Goal: Task Accomplishment & Management: Use online tool/utility

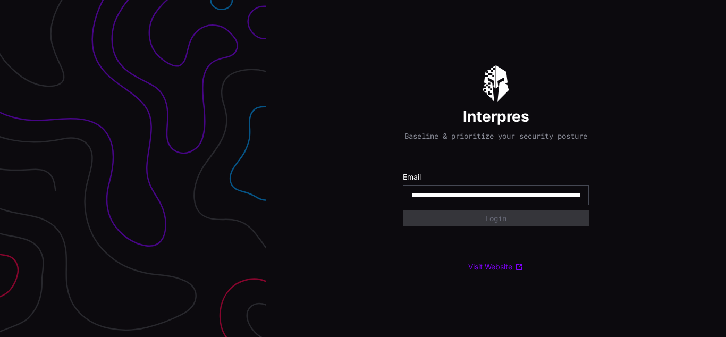
type input "**********"
click at [496, 200] on input "**********" at bounding box center [495, 195] width 169 height 10
click at [363, 168] on div "Interpres Baseline & prioritize your security posture Email Login Visit Website" at bounding box center [496, 168] width 460 height 337
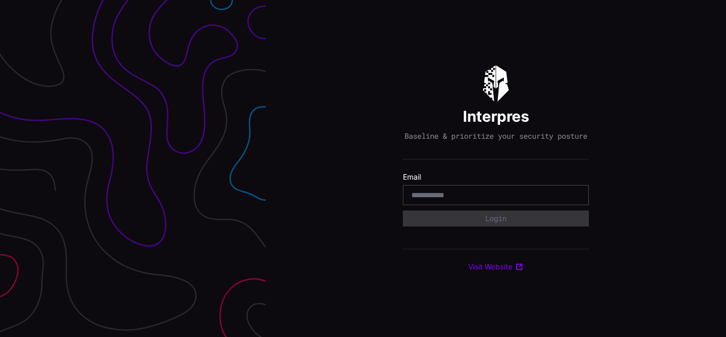
click at [363, 168] on div "Interpres Baseline & prioritize your security posture Email Login Visit Website" at bounding box center [496, 168] width 460 height 337
